Goal: Information Seeking & Learning: Learn about a topic

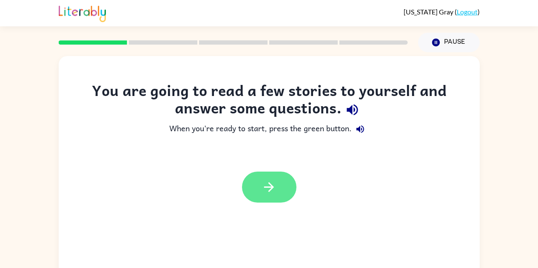
click at [268, 198] on button "button" at bounding box center [269, 187] width 54 height 31
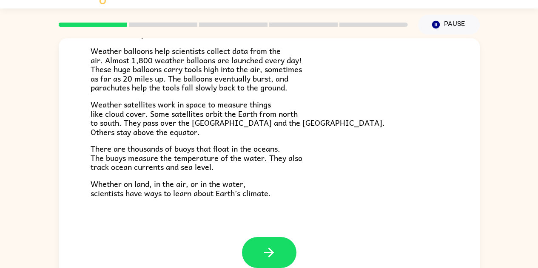
scroll to position [31, 0]
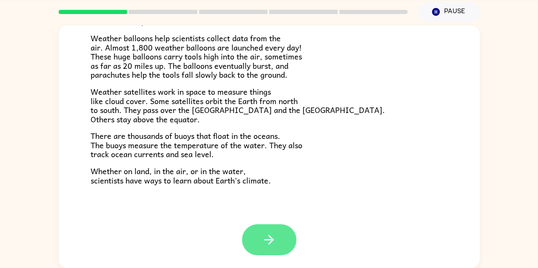
click at [264, 240] on icon "button" at bounding box center [269, 240] width 10 height 10
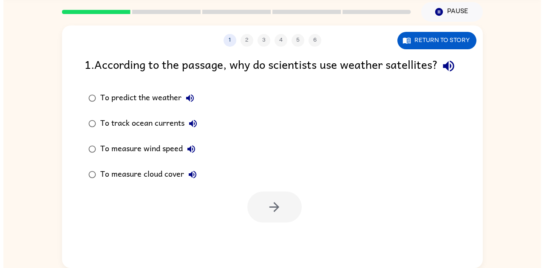
scroll to position [0, 0]
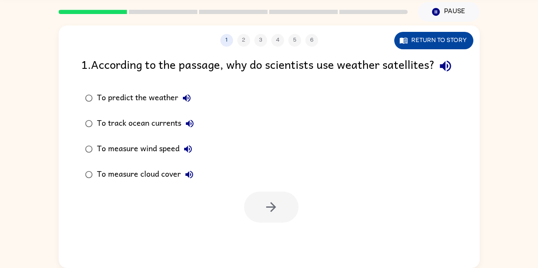
click at [414, 42] on button "Return to story" at bounding box center [433, 40] width 79 height 17
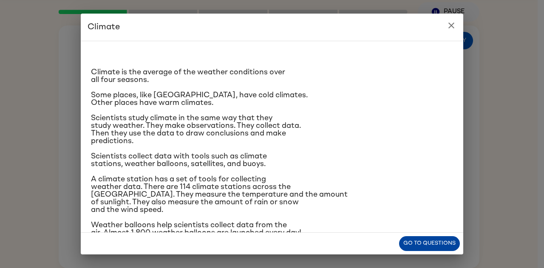
click at [435, 244] on button "Go to questions" at bounding box center [429, 243] width 61 height 15
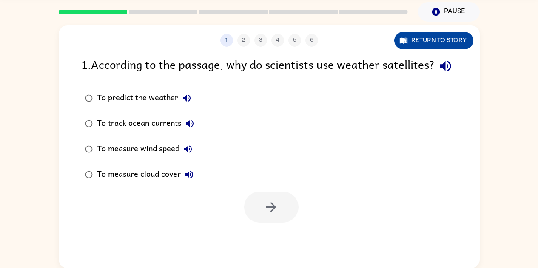
click at [437, 39] on button "Return to story" at bounding box center [433, 40] width 79 height 17
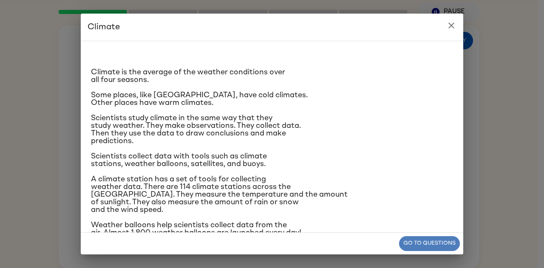
click at [448, 244] on button "Go to questions" at bounding box center [429, 243] width 61 height 15
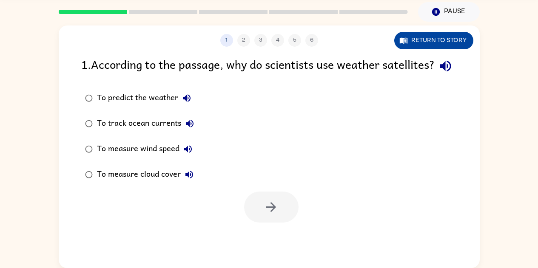
click at [432, 40] on button "Return to story" at bounding box center [433, 40] width 79 height 17
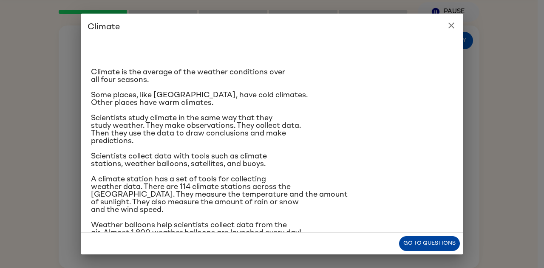
click at [429, 250] on button "Go to questions" at bounding box center [429, 243] width 61 height 15
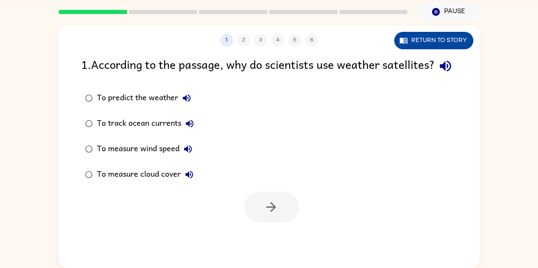
click at [448, 42] on button "Return to story" at bounding box center [433, 40] width 79 height 17
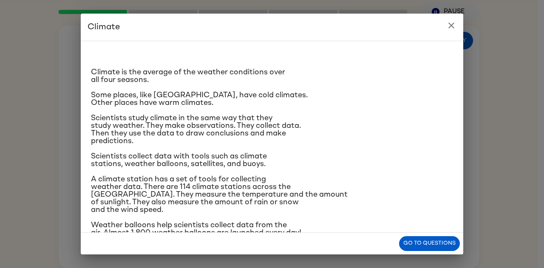
click at [449, 27] on icon "close" at bounding box center [451, 25] width 10 height 10
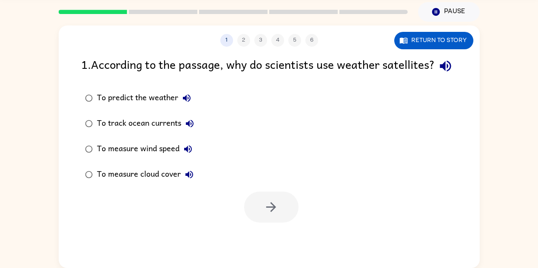
click at [104, 106] on label "To predict the weather" at bounding box center [140, 98] width 126 height 26
click at [267, 212] on icon "button" at bounding box center [271, 207] width 10 height 10
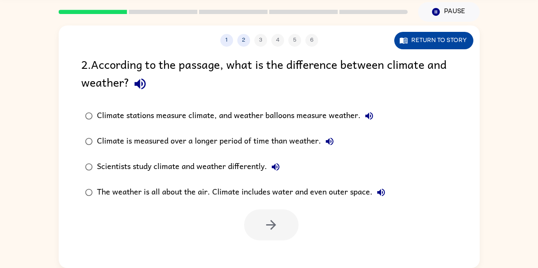
click at [439, 40] on button "Return to story" at bounding box center [433, 40] width 79 height 17
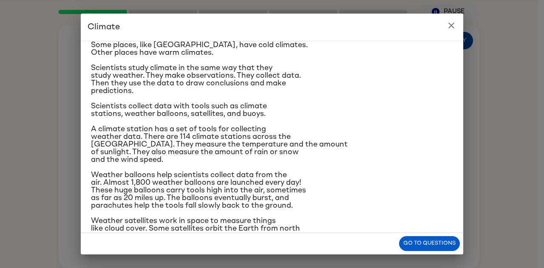
scroll to position [51, 0]
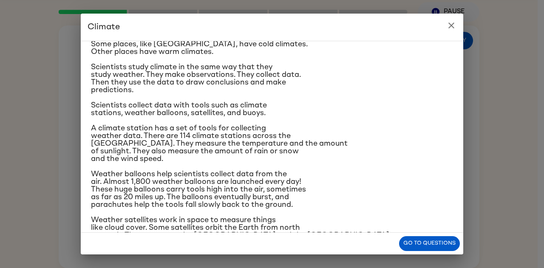
click at [454, 32] on button "close" at bounding box center [451, 25] width 17 height 17
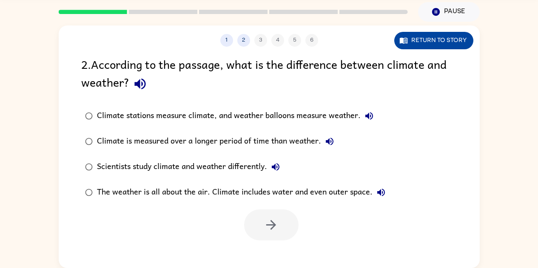
click at [427, 40] on button "Return to story" at bounding box center [433, 40] width 79 height 17
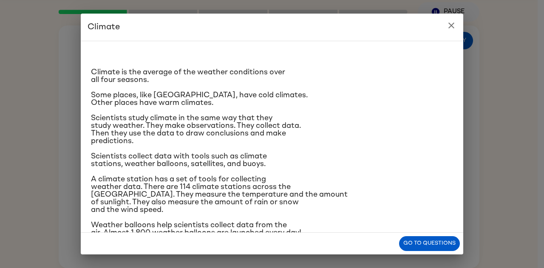
click at [452, 26] on icon "close" at bounding box center [452, 26] width 6 height 6
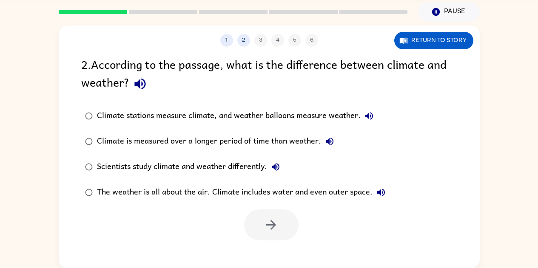
click at [179, 166] on div "Scientists study climate and weather differently." at bounding box center [190, 167] width 187 height 17
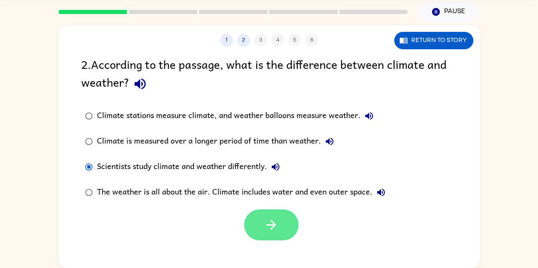
click at [271, 233] on button "button" at bounding box center [271, 225] width 54 height 31
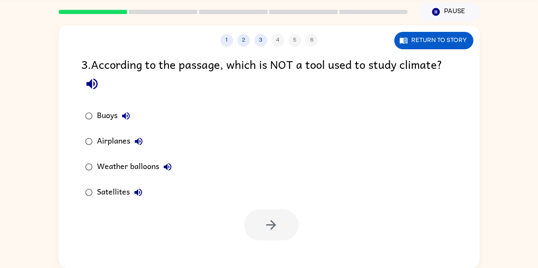
click at [114, 141] on div "Airplanes" at bounding box center [122, 141] width 50 height 17
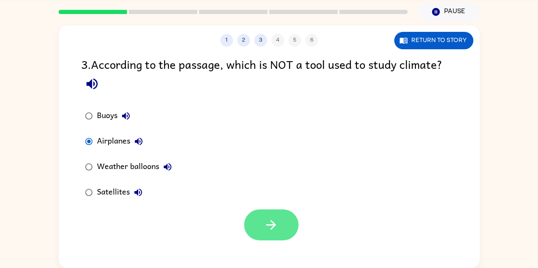
click at [258, 225] on button "button" at bounding box center [271, 225] width 54 height 31
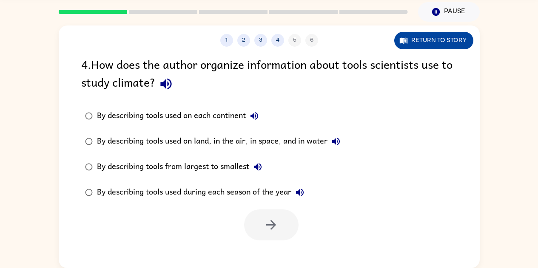
click at [434, 45] on button "Return to story" at bounding box center [433, 40] width 79 height 17
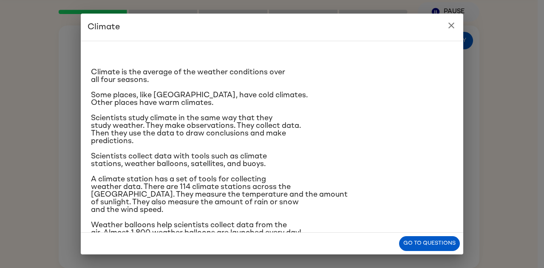
click at [449, 28] on icon "close" at bounding box center [452, 26] width 6 height 6
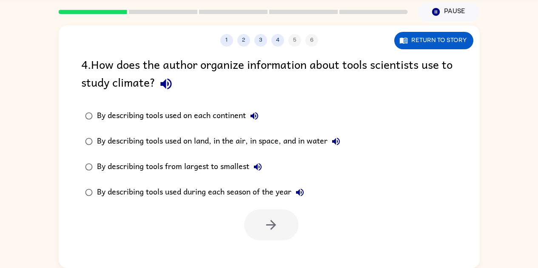
click at [239, 108] on div "By describing tools used on each continent" at bounding box center [180, 116] width 166 height 17
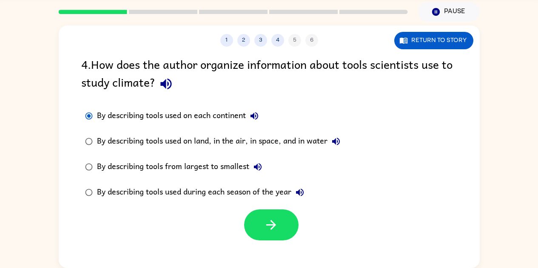
click at [259, 115] on icon "button" at bounding box center [254, 116] width 10 height 10
click at [427, 43] on button "Return to story" at bounding box center [433, 40] width 79 height 17
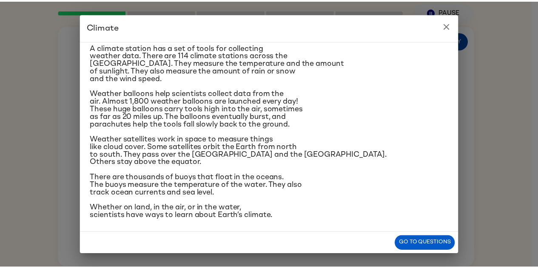
scroll to position [133, 0]
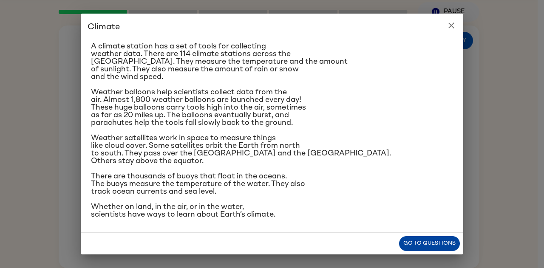
click at [432, 246] on button "Go to questions" at bounding box center [429, 243] width 61 height 15
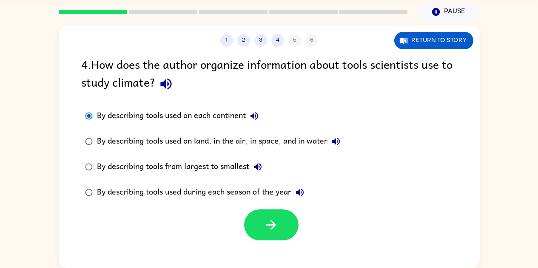
click at [260, 136] on div "By describing tools used on land, in the air, in space, and in water" at bounding box center [220, 141] width 247 height 17
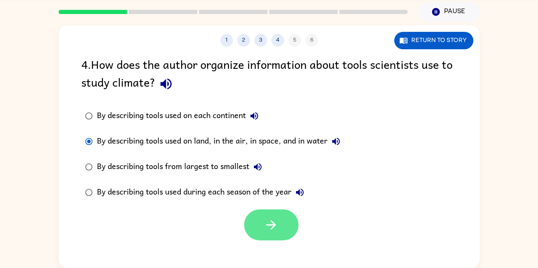
click at [271, 219] on icon "button" at bounding box center [271, 225] width 15 height 15
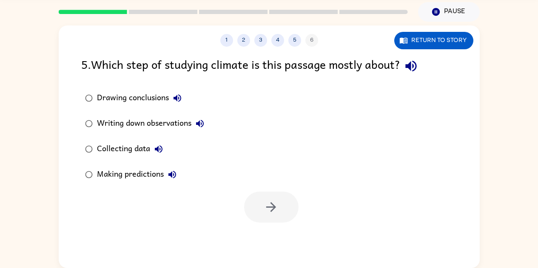
click at [178, 171] on button "Making predictions" at bounding box center [172, 174] width 17 height 17
click at [111, 174] on div "Making predictions" at bounding box center [139, 174] width 84 height 17
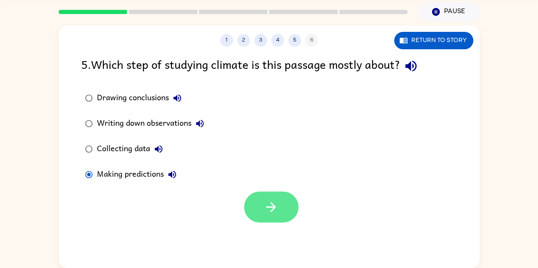
click at [264, 211] on icon "button" at bounding box center [271, 207] width 15 height 15
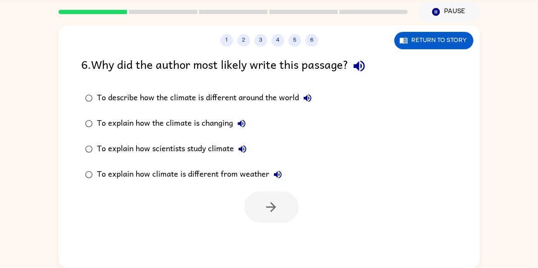
click at [118, 148] on div "To explain how scientists study climate" at bounding box center [174, 149] width 154 height 17
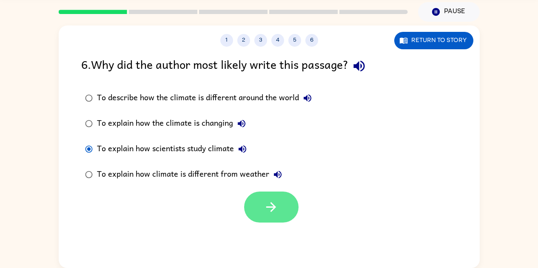
click at [276, 208] on icon "button" at bounding box center [271, 207] width 15 height 15
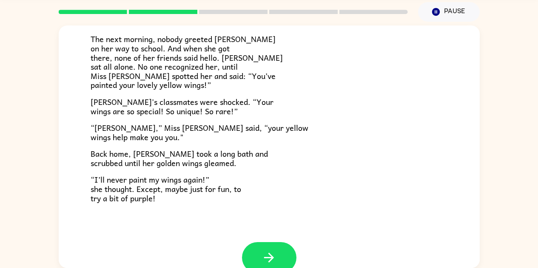
scroll to position [223, 0]
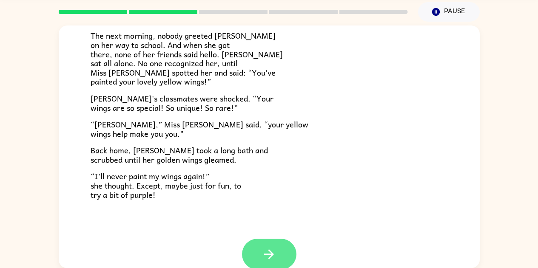
click at [266, 254] on icon "button" at bounding box center [269, 255] width 10 height 10
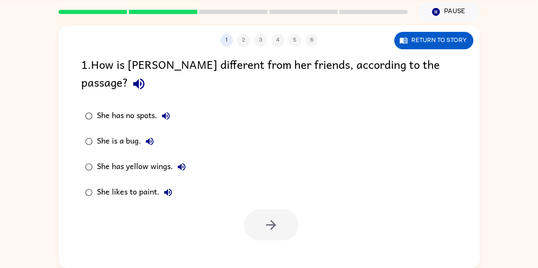
scroll to position [0, 0]
click at [129, 159] on div "She has yellow wings." at bounding box center [143, 167] width 93 height 17
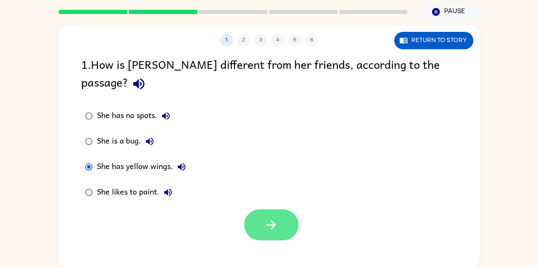
click at [264, 218] on icon "button" at bounding box center [271, 225] width 15 height 15
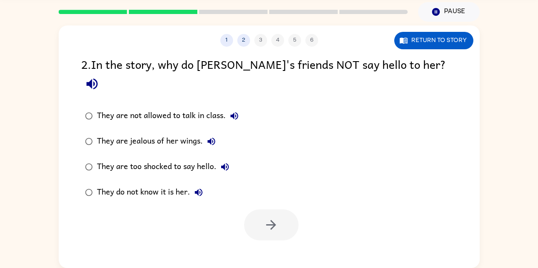
click at [178, 184] on div "They do not know it is her." at bounding box center [152, 192] width 110 height 17
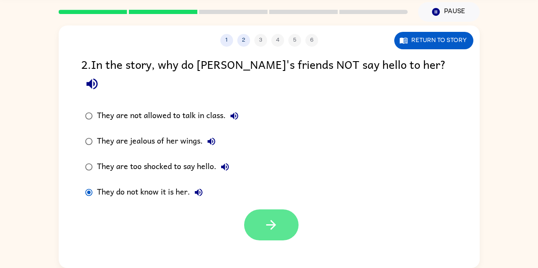
click at [269, 218] on icon "button" at bounding box center [271, 225] width 15 height 15
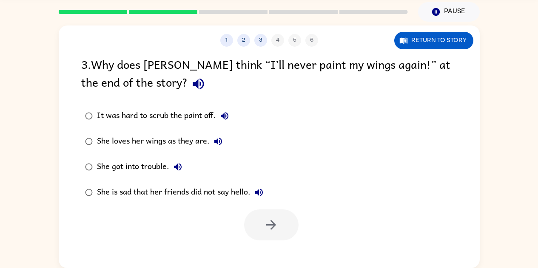
click at [202, 138] on div "She loves her wings as they are." at bounding box center [162, 141] width 130 height 17
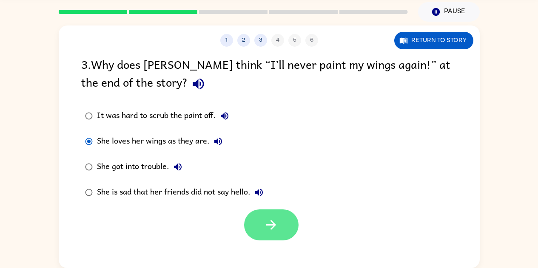
click at [272, 225] on icon "button" at bounding box center [271, 225] width 15 height 15
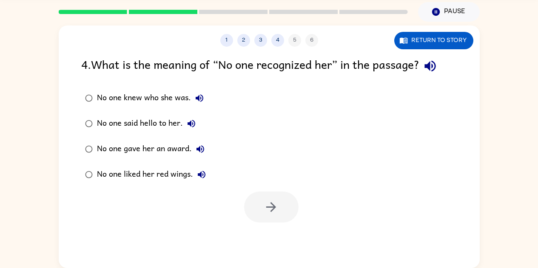
click at [150, 100] on div "No one knew who she was." at bounding box center [152, 98] width 111 height 17
click at [272, 211] on icon "button" at bounding box center [271, 207] width 10 height 10
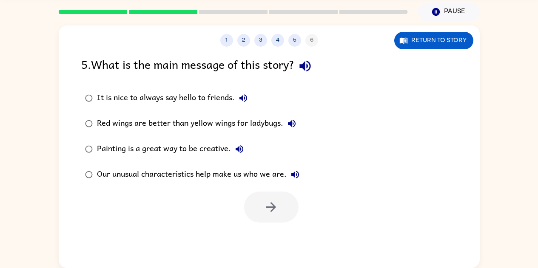
click at [136, 185] on label "Our unusual characteristics help make us who we are." at bounding box center [192, 175] width 231 height 26
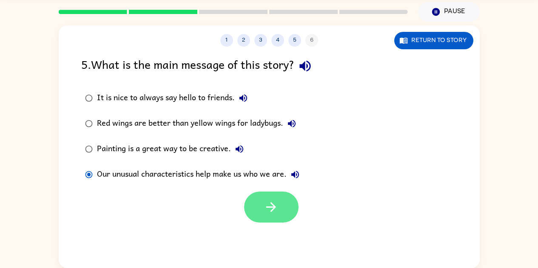
click at [276, 208] on icon "button" at bounding box center [271, 207] width 15 height 15
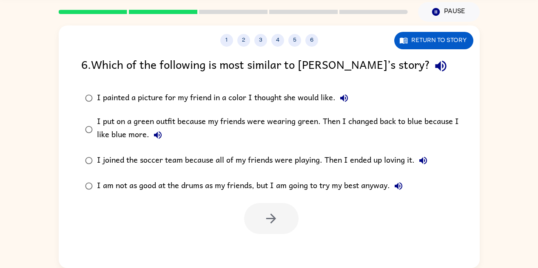
click at [159, 127] on button "I put on a green outfit because my friends were wearing green. Then I changed b…" at bounding box center [157, 135] width 17 height 17
click at [121, 133] on div "I put on a green outfit because my friends were wearing green. Then I changed b…" at bounding box center [283, 129] width 372 height 28
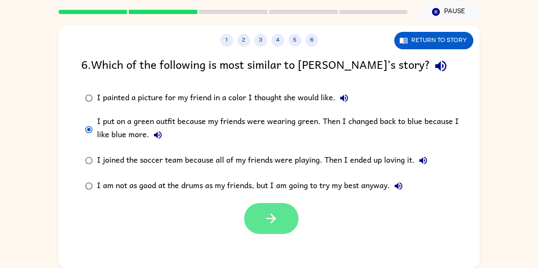
click at [271, 225] on icon "button" at bounding box center [271, 218] width 15 height 15
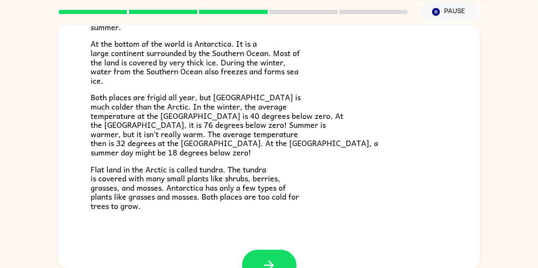
scroll to position [157, 0]
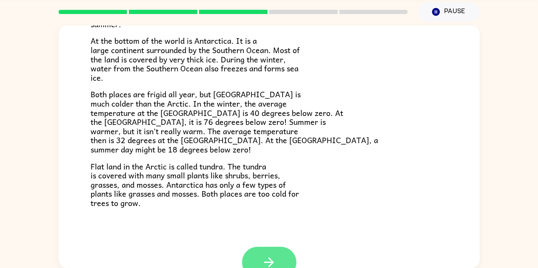
click at [265, 264] on icon "button" at bounding box center [269, 262] width 15 height 15
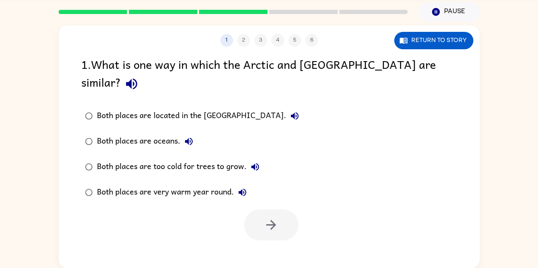
scroll to position [0, 0]
click at [215, 159] on div "Both places are too cold for trees to grow." at bounding box center [180, 167] width 167 height 17
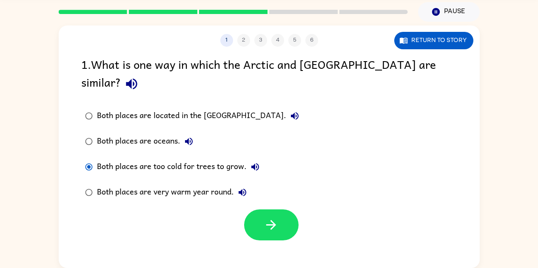
click at [191, 108] on div "Both places are located in the [GEOGRAPHIC_DATA]." at bounding box center [200, 116] width 206 height 17
click at [184, 159] on div "Both places are too cold for trees to grow." at bounding box center [180, 167] width 167 height 17
click at [272, 218] on icon "button" at bounding box center [271, 225] width 15 height 15
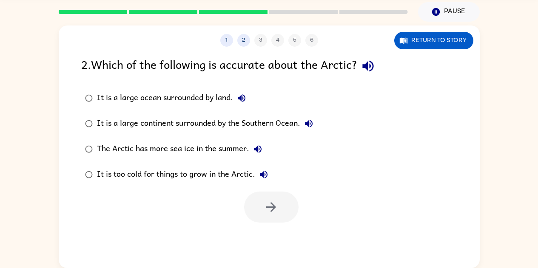
click at [267, 122] on div "It is a large continent surrounded by the Southern Ocean." at bounding box center [207, 123] width 220 height 17
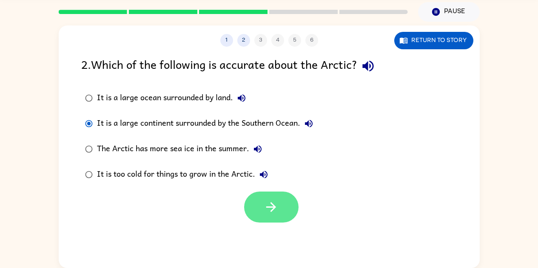
click at [268, 208] on icon "button" at bounding box center [271, 207] width 10 height 10
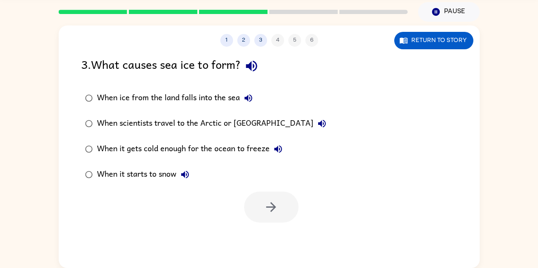
click at [239, 147] on div "When it gets cold enough for the ocean to freeze" at bounding box center [192, 149] width 190 height 17
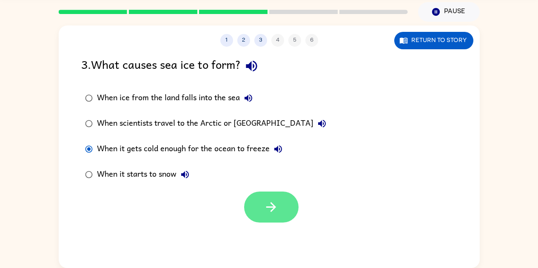
click at [267, 213] on icon "button" at bounding box center [271, 207] width 15 height 15
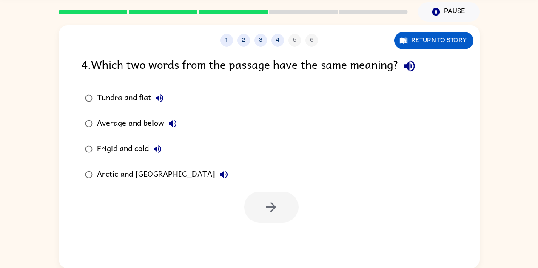
click at [157, 152] on icon "button" at bounding box center [158, 149] width 8 height 8
click at [161, 149] on icon "button" at bounding box center [158, 149] width 8 height 8
click at [138, 182] on div "Arctic and [GEOGRAPHIC_DATA]" at bounding box center [164, 174] width 135 height 17
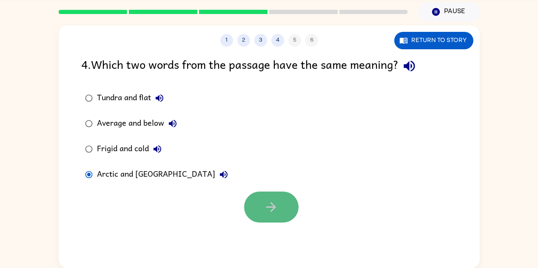
click at [269, 214] on icon "button" at bounding box center [271, 207] width 15 height 15
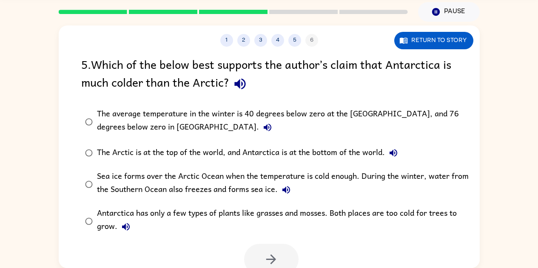
click at [130, 182] on div "Sea ice forms over the Arctic Ocean when the temperature is cold enough. During…" at bounding box center [283, 184] width 372 height 28
click at [260, 258] on button "button" at bounding box center [271, 259] width 54 height 31
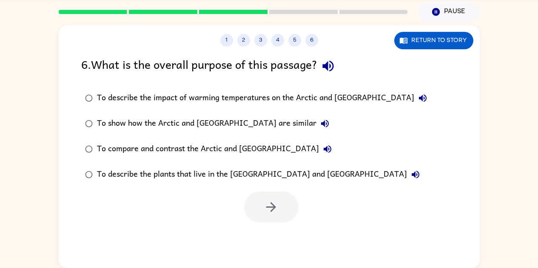
click at [262, 138] on label "To compare and contrast the Arctic and [GEOGRAPHIC_DATA]" at bounding box center [256, 149] width 359 height 26
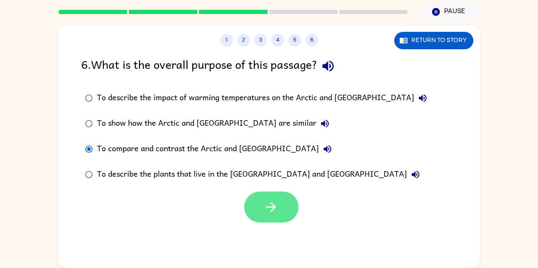
click at [278, 215] on button "button" at bounding box center [271, 207] width 54 height 31
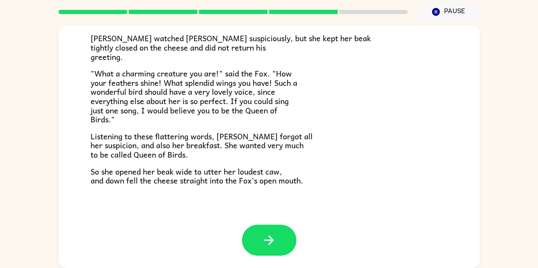
scroll to position [167, 0]
click at [262, 241] on icon "button" at bounding box center [269, 240] width 15 height 15
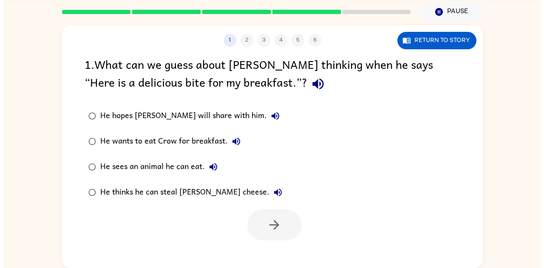
scroll to position [0, 0]
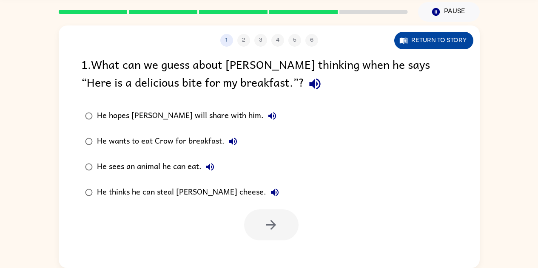
click at [453, 40] on button "Return to story" at bounding box center [433, 40] width 79 height 17
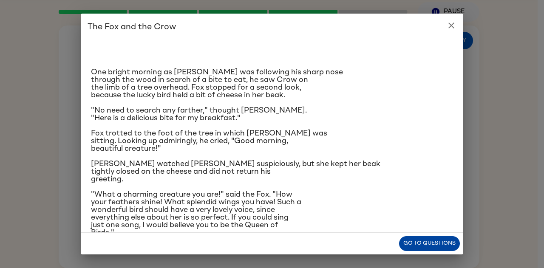
click at [440, 250] on button "Go to questions" at bounding box center [429, 243] width 61 height 15
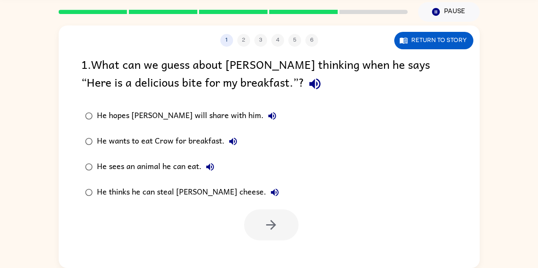
click at [173, 134] on div "He wants to eat Crow for breakfast." at bounding box center [169, 141] width 145 height 17
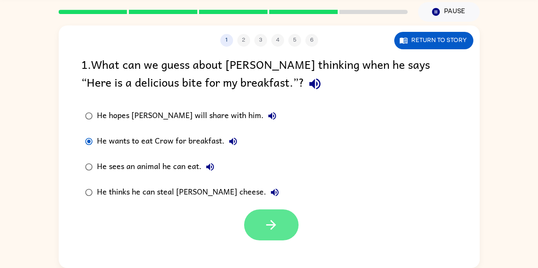
click at [276, 234] on button "button" at bounding box center [271, 225] width 54 height 31
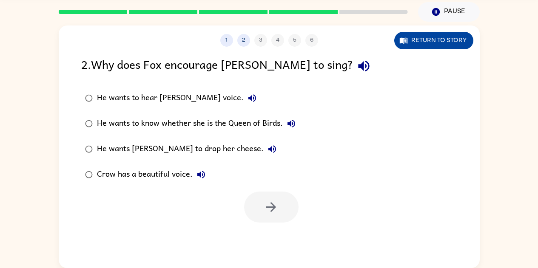
click at [425, 41] on button "Return to story" at bounding box center [433, 40] width 79 height 17
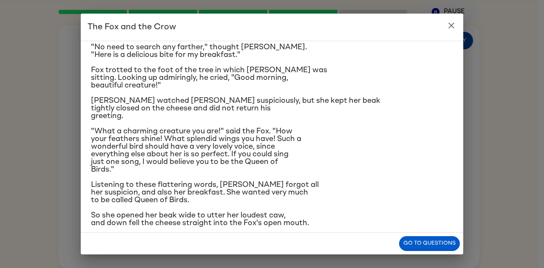
scroll to position [72, 0]
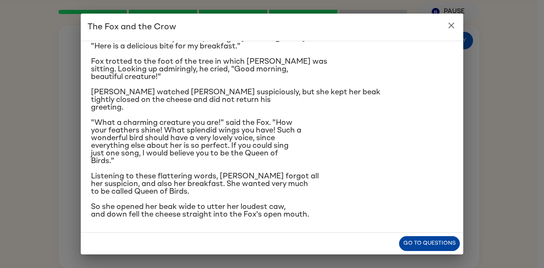
click at [414, 250] on button "Go to questions" at bounding box center [429, 243] width 61 height 15
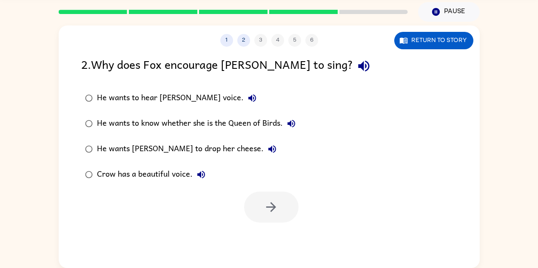
click at [195, 152] on div "He wants [PERSON_NAME] to drop her cheese." at bounding box center [189, 149] width 184 height 17
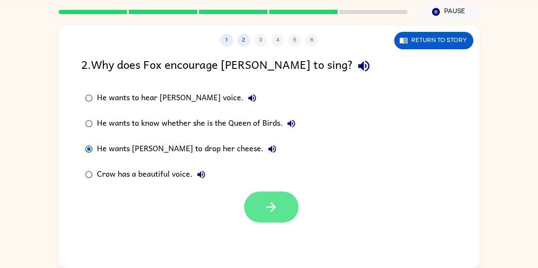
click at [265, 213] on icon "button" at bounding box center [271, 207] width 15 height 15
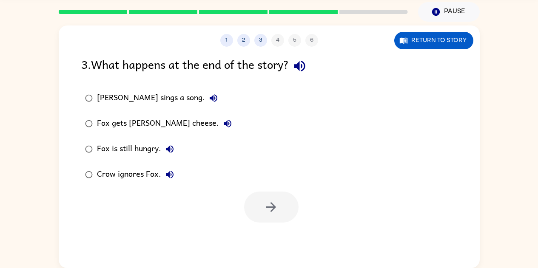
click at [170, 126] on div "Fox gets [PERSON_NAME] cheese." at bounding box center [166, 123] width 139 height 17
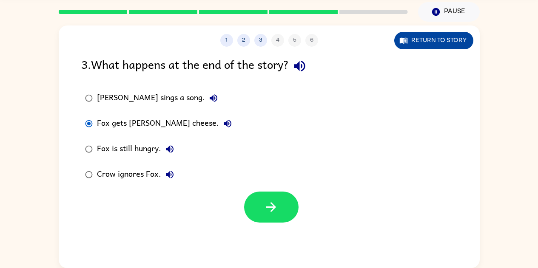
click at [457, 40] on button "Return to story" at bounding box center [433, 40] width 79 height 17
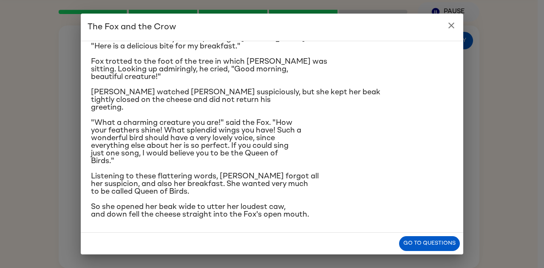
click at [452, 26] on icon "close" at bounding box center [451, 25] width 10 height 10
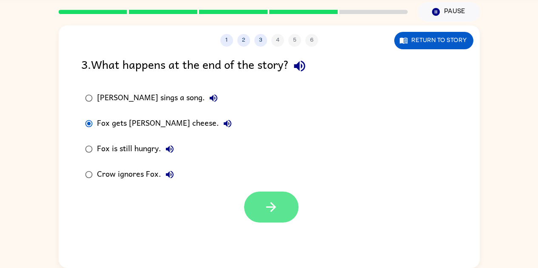
click at [273, 210] on icon "button" at bounding box center [271, 207] width 15 height 15
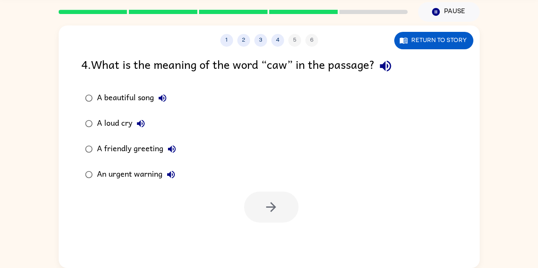
click at [139, 102] on div "A beautiful song" at bounding box center [134, 98] width 74 height 17
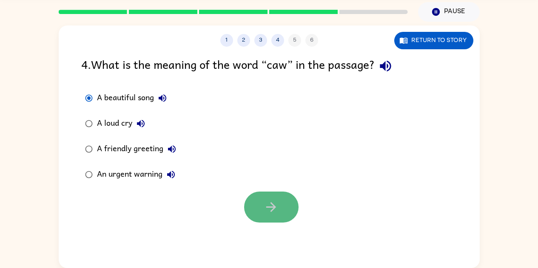
click at [269, 208] on icon "button" at bounding box center [271, 207] width 15 height 15
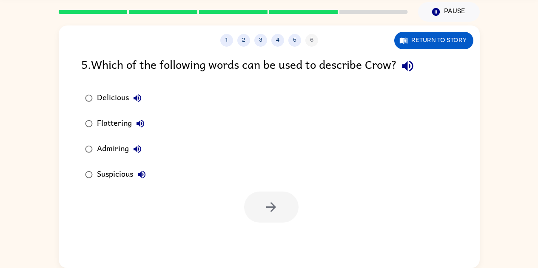
click at [117, 148] on div "Admiring" at bounding box center [121, 149] width 49 height 17
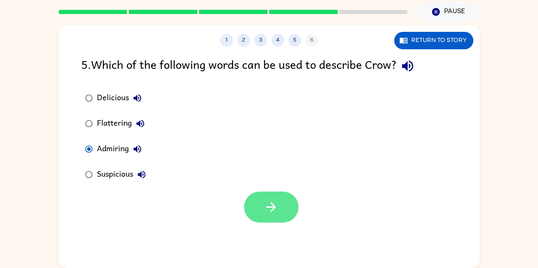
click at [280, 205] on button "button" at bounding box center [271, 207] width 54 height 31
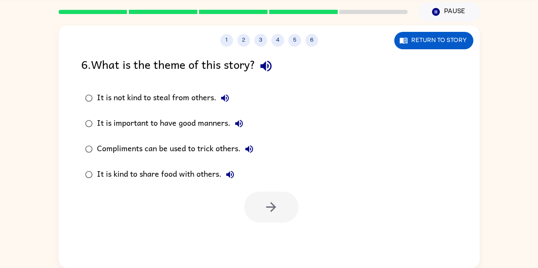
click at [125, 109] on label "It is not kind to steal from others." at bounding box center [169, 98] width 185 height 26
click at [271, 194] on button "button" at bounding box center [271, 207] width 54 height 31
click at [269, 206] on div at bounding box center [271, 207] width 54 height 31
